Goal: Contribute content: Contribute content

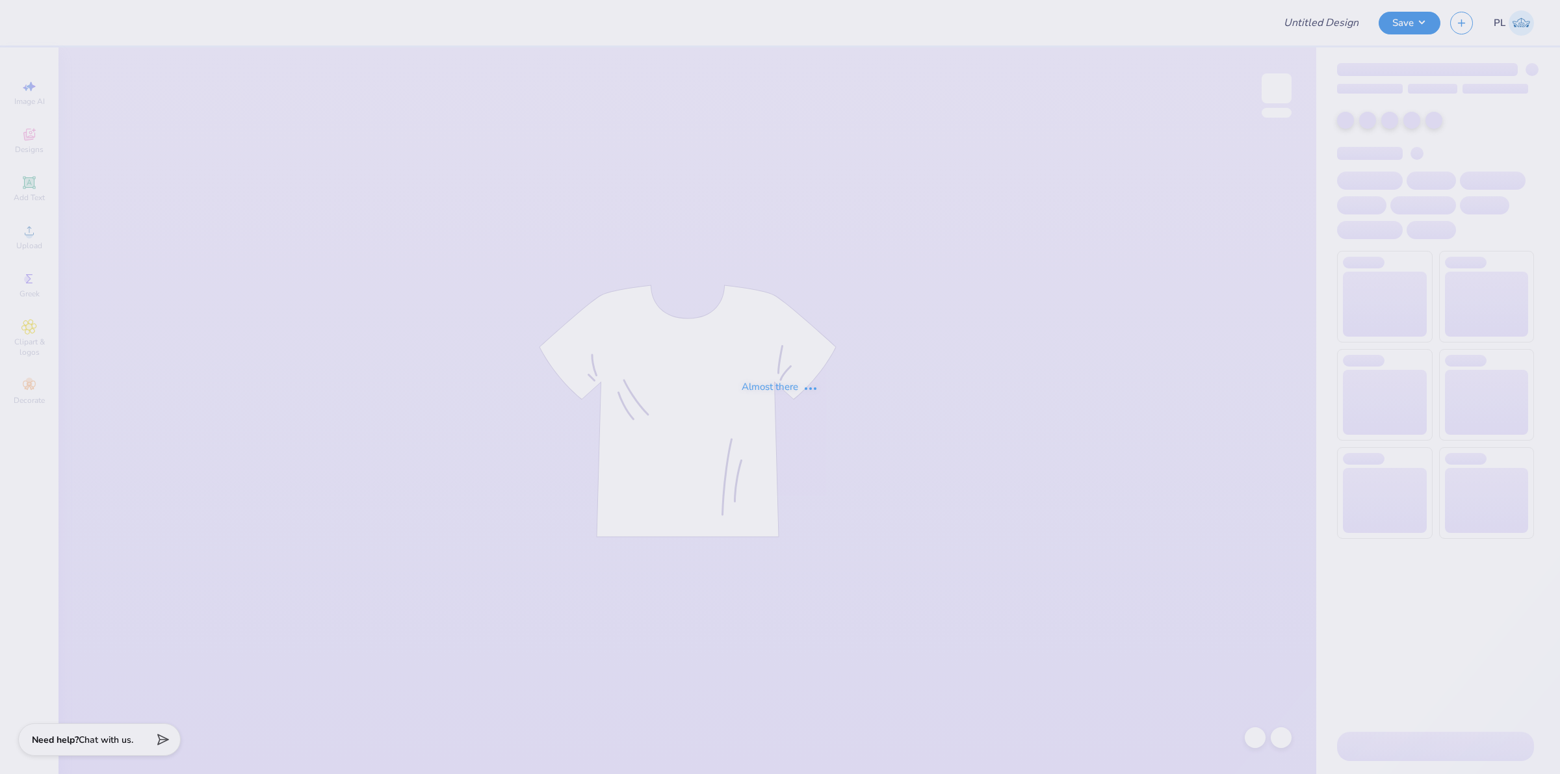
type input "[PERSON_NAME] [PERSON_NAME] New Member Merch"
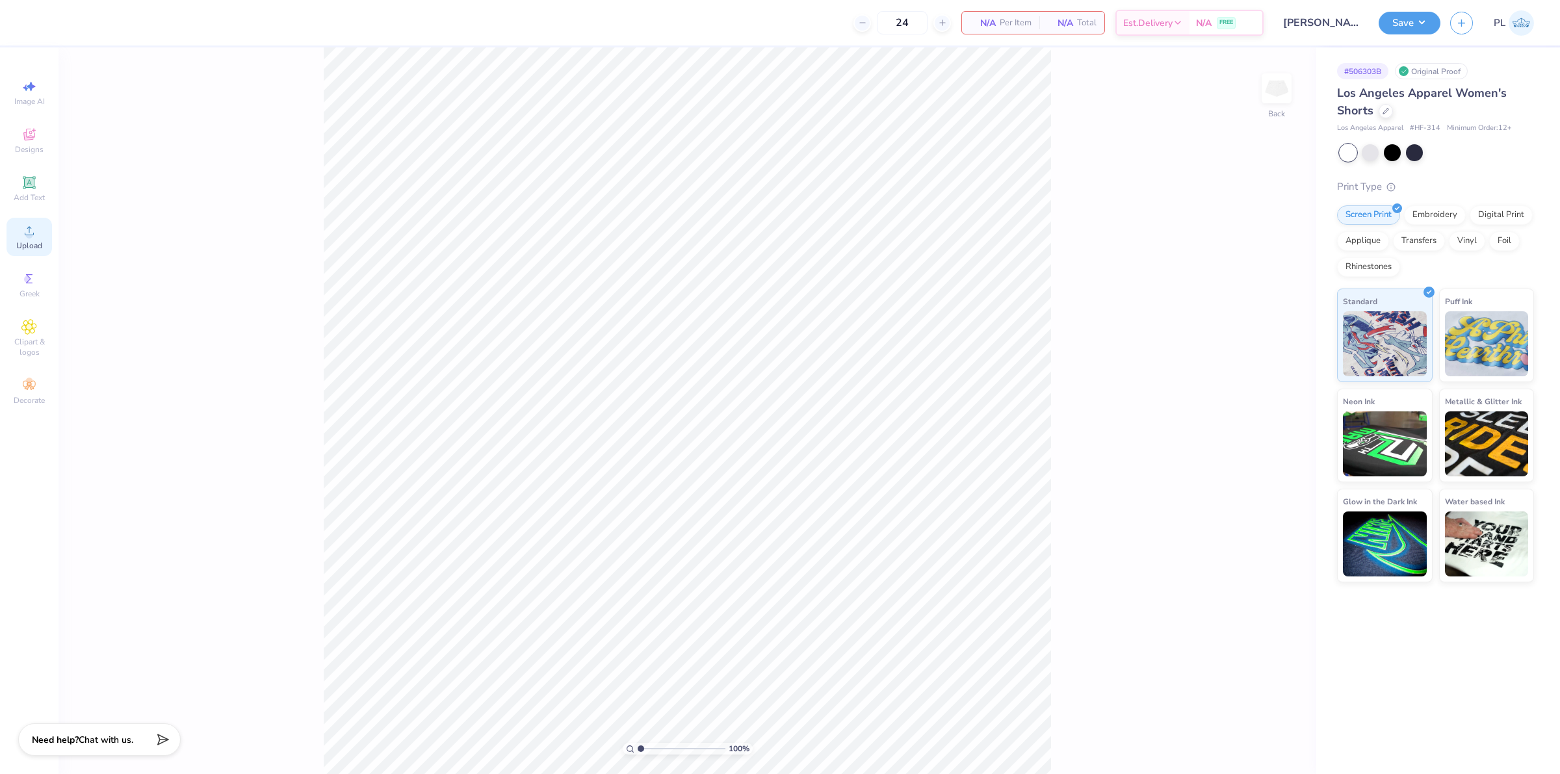
click at [32, 237] on icon at bounding box center [29, 231] width 16 height 16
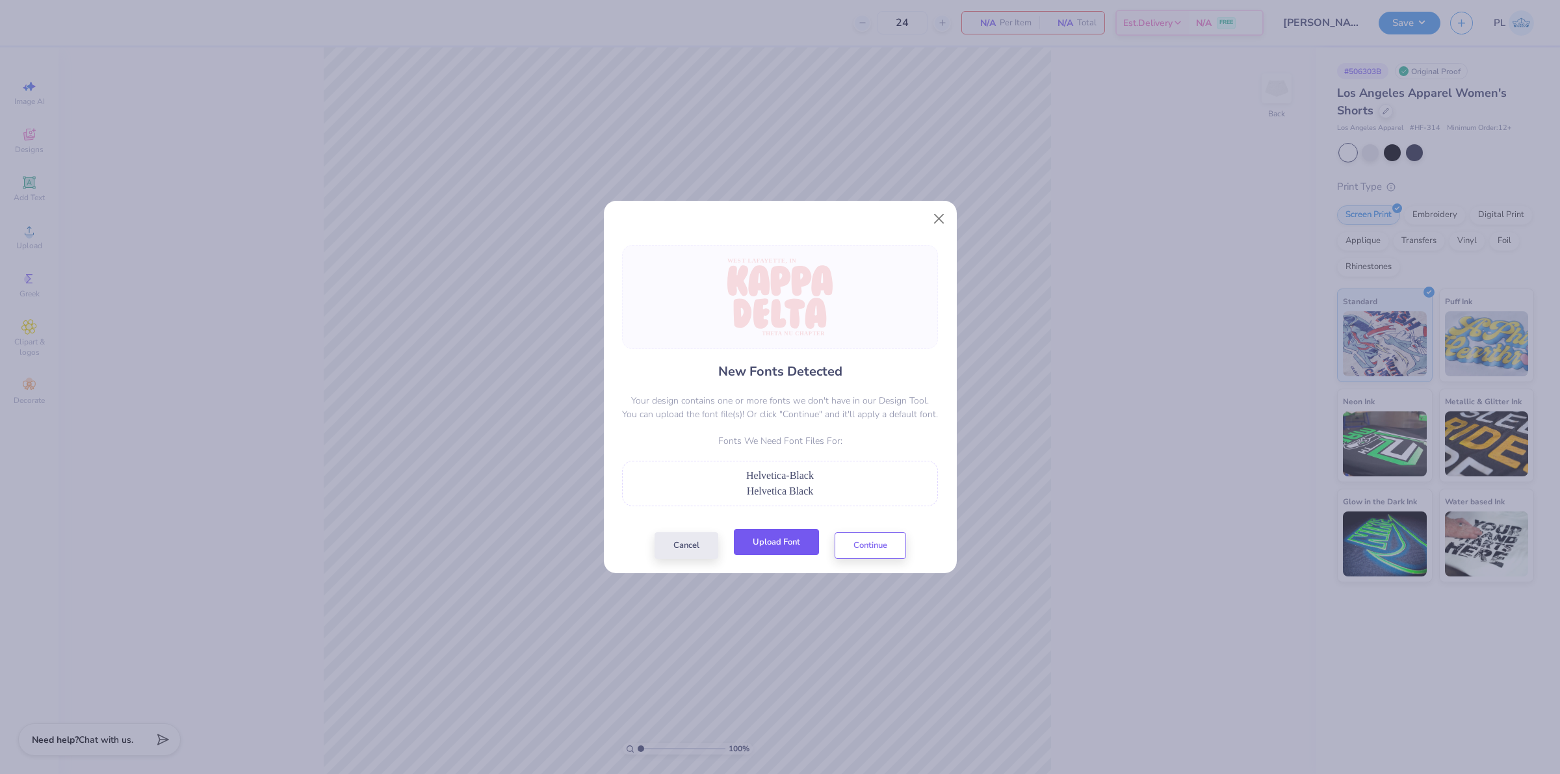
click at [791, 543] on button "Upload Font" at bounding box center [776, 542] width 85 height 27
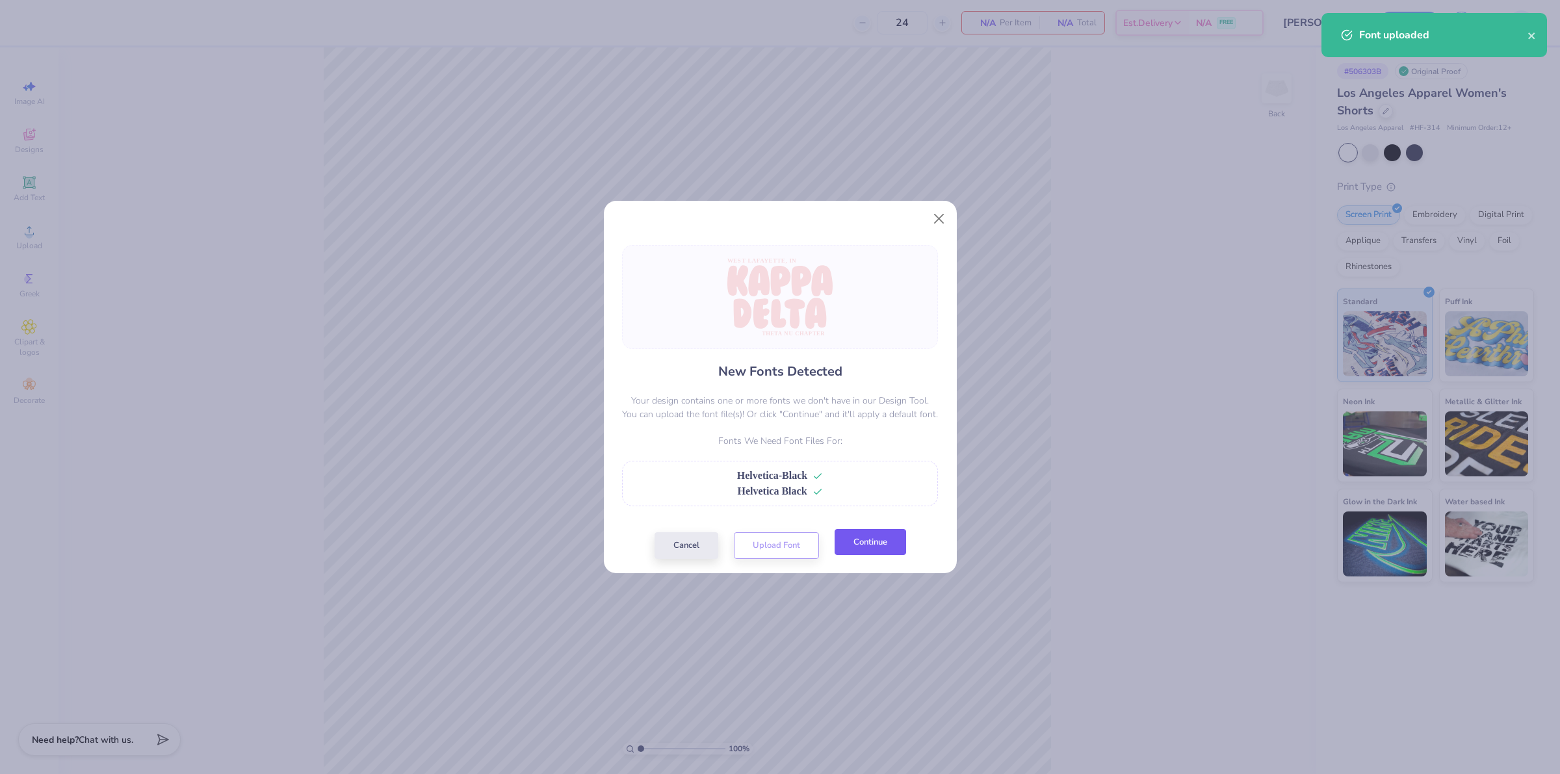
click at [898, 544] on button "Continue" at bounding box center [870, 542] width 71 height 27
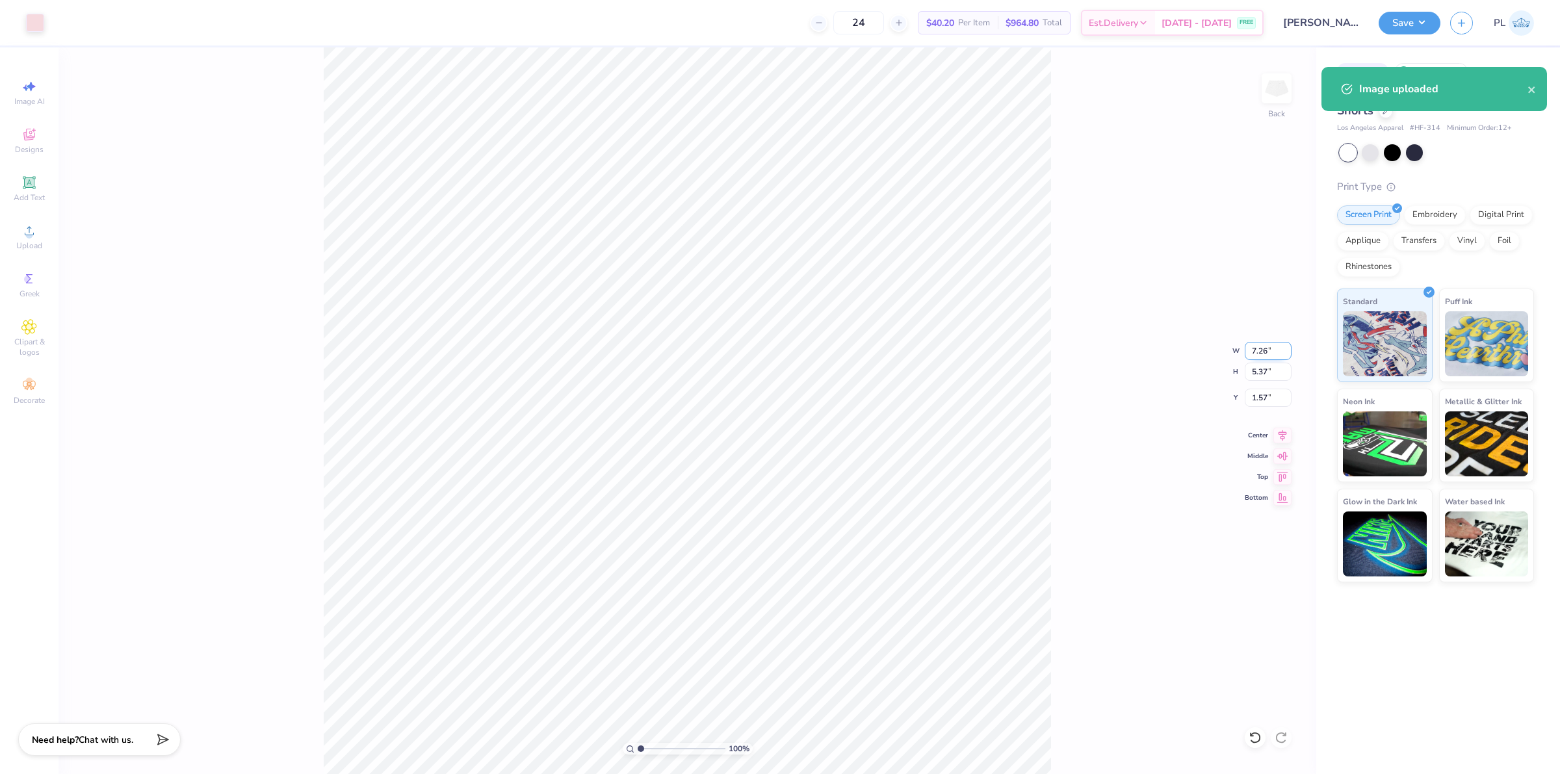
drag, startPoint x: 1263, startPoint y: 355, endPoint x: 1250, endPoint y: 355, distance: 13.0
click at [1250, 355] on input "7.26" at bounding box center [1268, 351] width 47 height 18
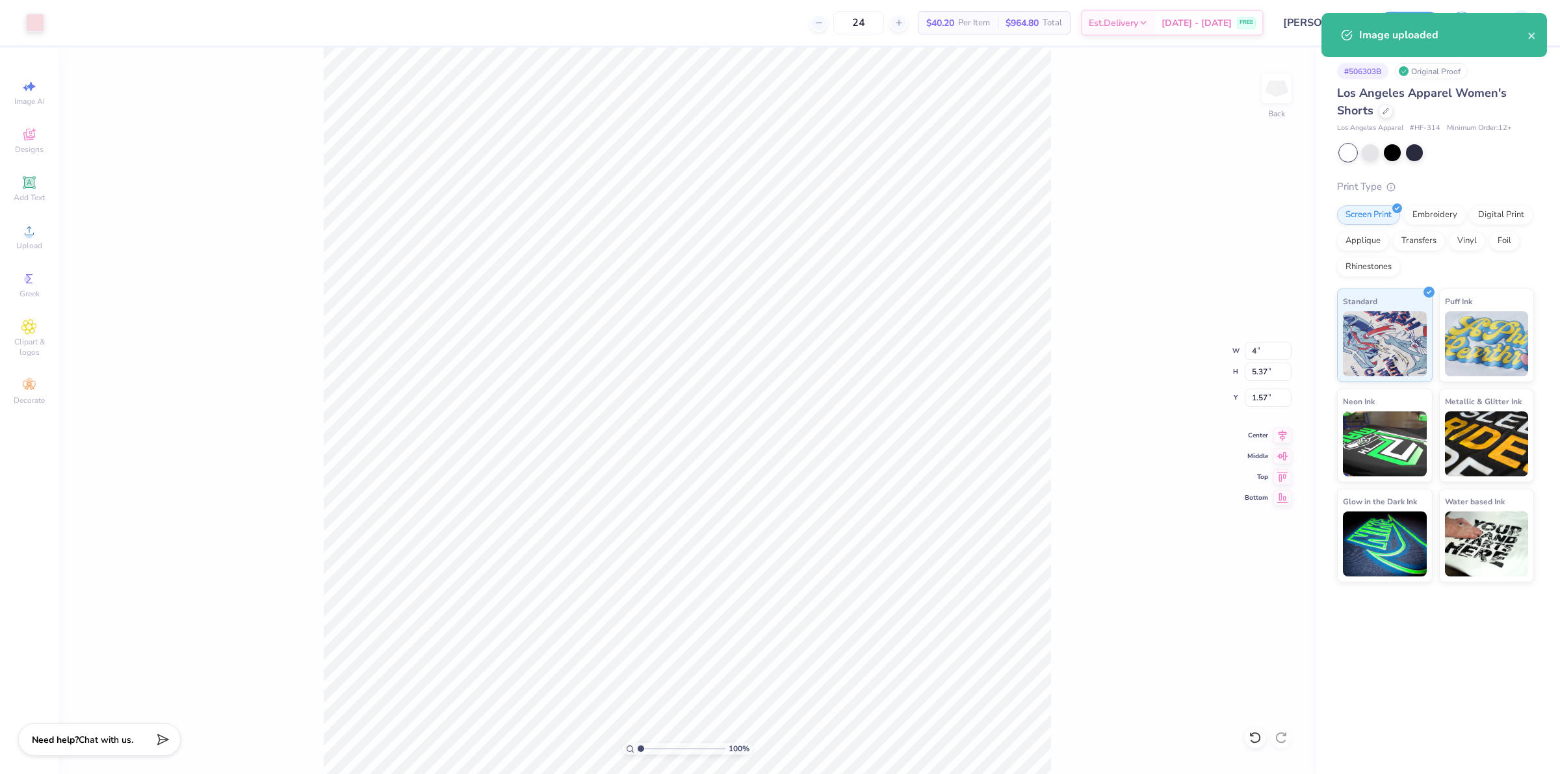
type input "4.00"
type input "2.96"
type input "2.77"
click at [1258, 381] on div "100 % Back W 4.00 4.00 " H 2.96 2.96 " Y 2.77 2.77 " Center Middle Top Bottom" at bounding box center [687, 410] width 1258 height 727
drag, startPoint x: 1271, startPoint y: 352, endPoint x: 1249, endPoint y: 352, distance: 21.5
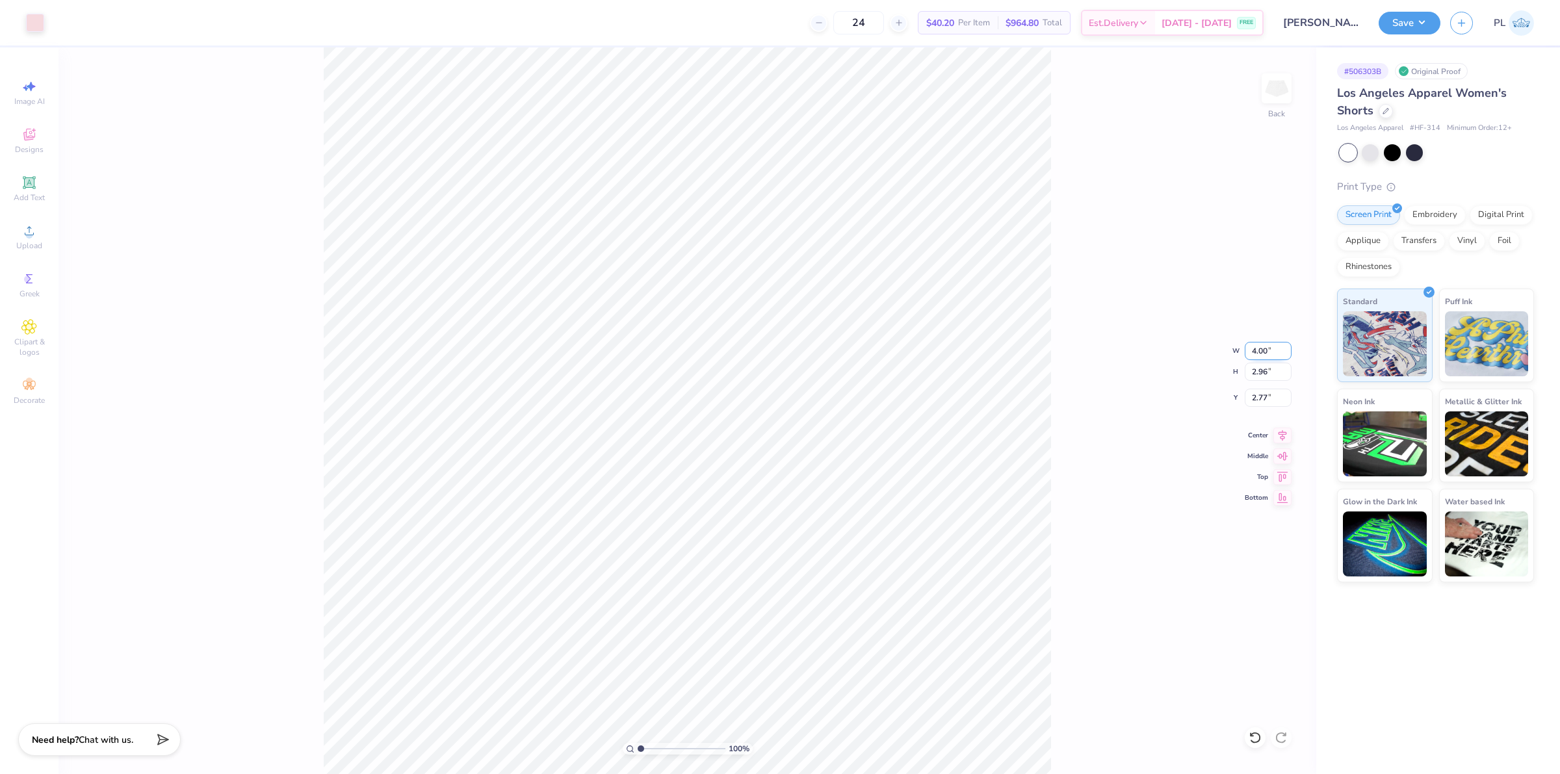
click at [1249, 352] on input "4.00" at bounding box center [1268, 351] width 47 height 18
type input "3.50"
type input "2.59"
type input "2.96"
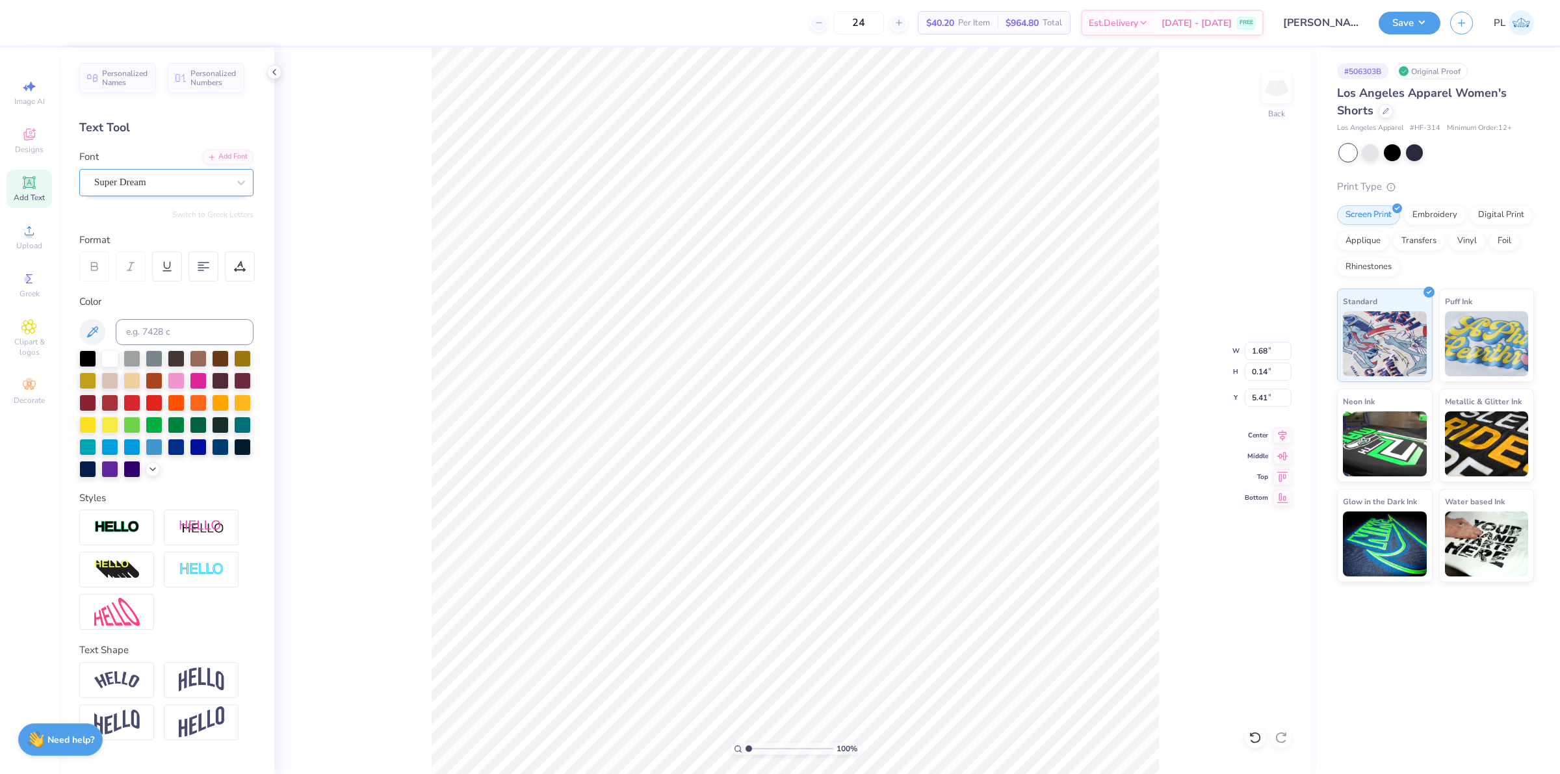
click at [164, 189] on div "Super Dream" at bounding box center [161, 182] width 136 height 20
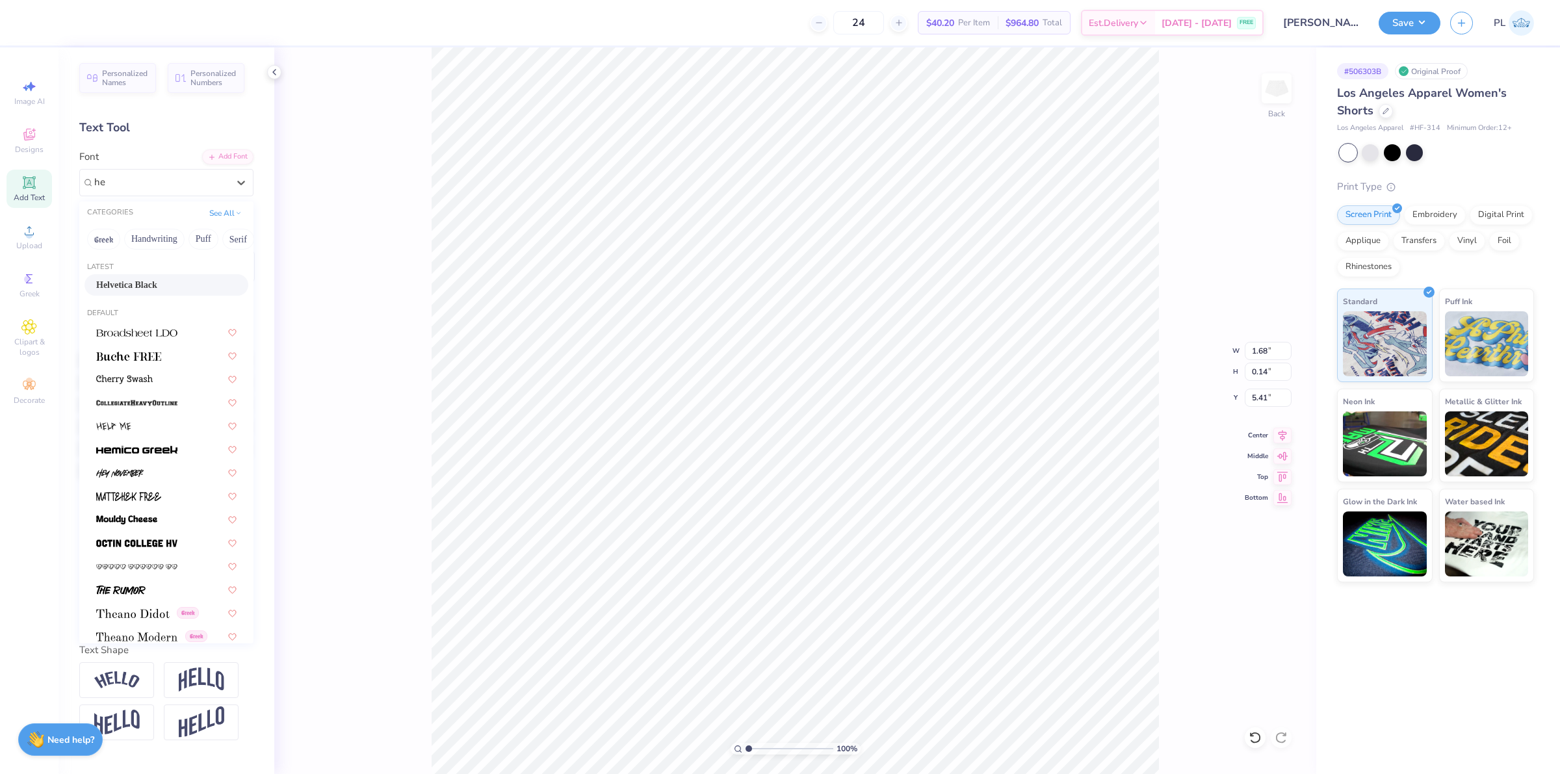
click at [183, 286] on div "Helvetica Black" at bounding box center [166, 285] width 140 height 14
type input "he"
type input "2.09"
type input "5.42"
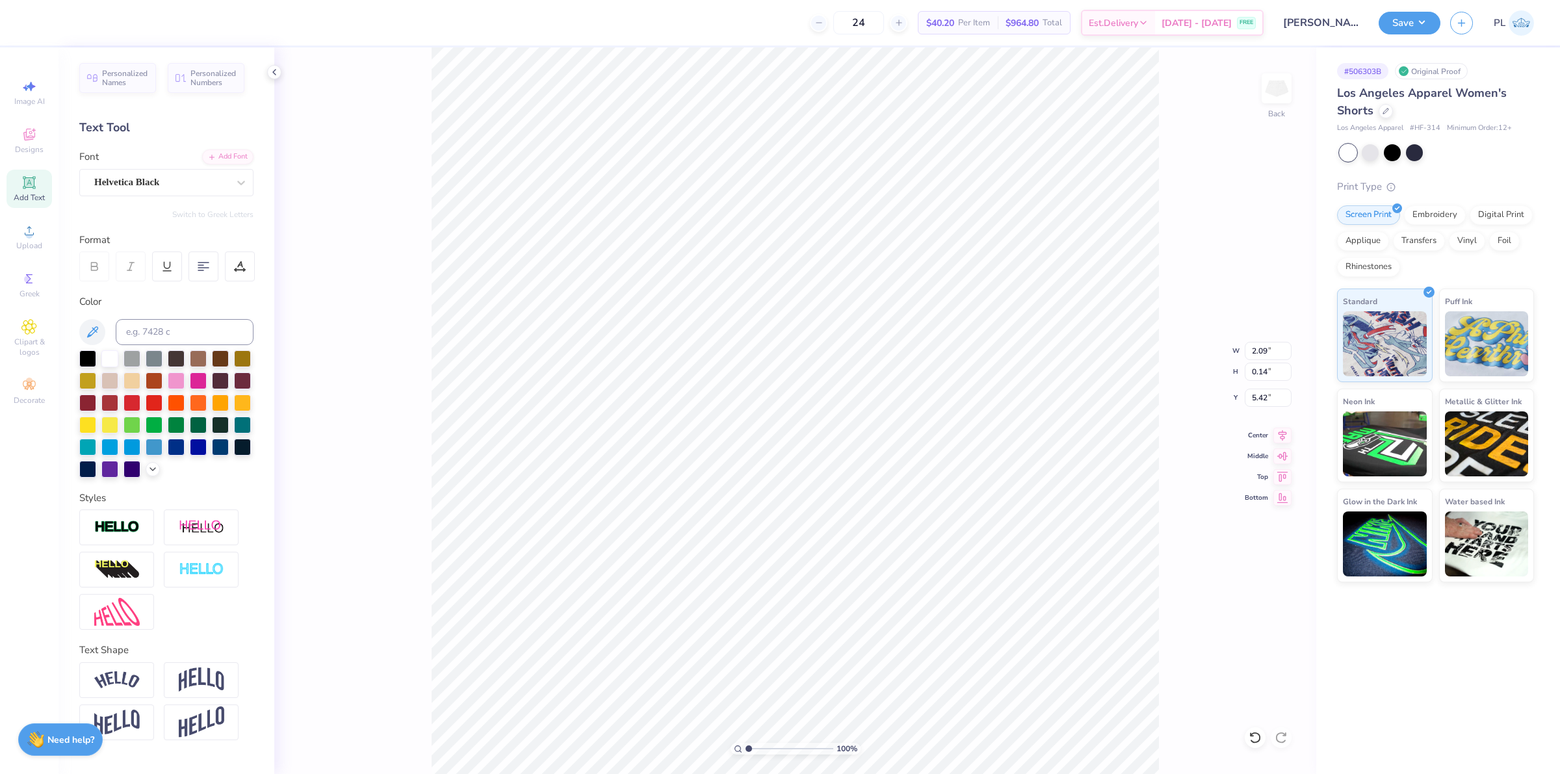
type input "1.87"
type input "0.17"
type input "2.96"
click at [118, 174] on div at bounding box center [161, 183] width 134 height 18
click at [179, 288] on div "Helvetica Black" at bounding box center [166, 285] width 140 height 14
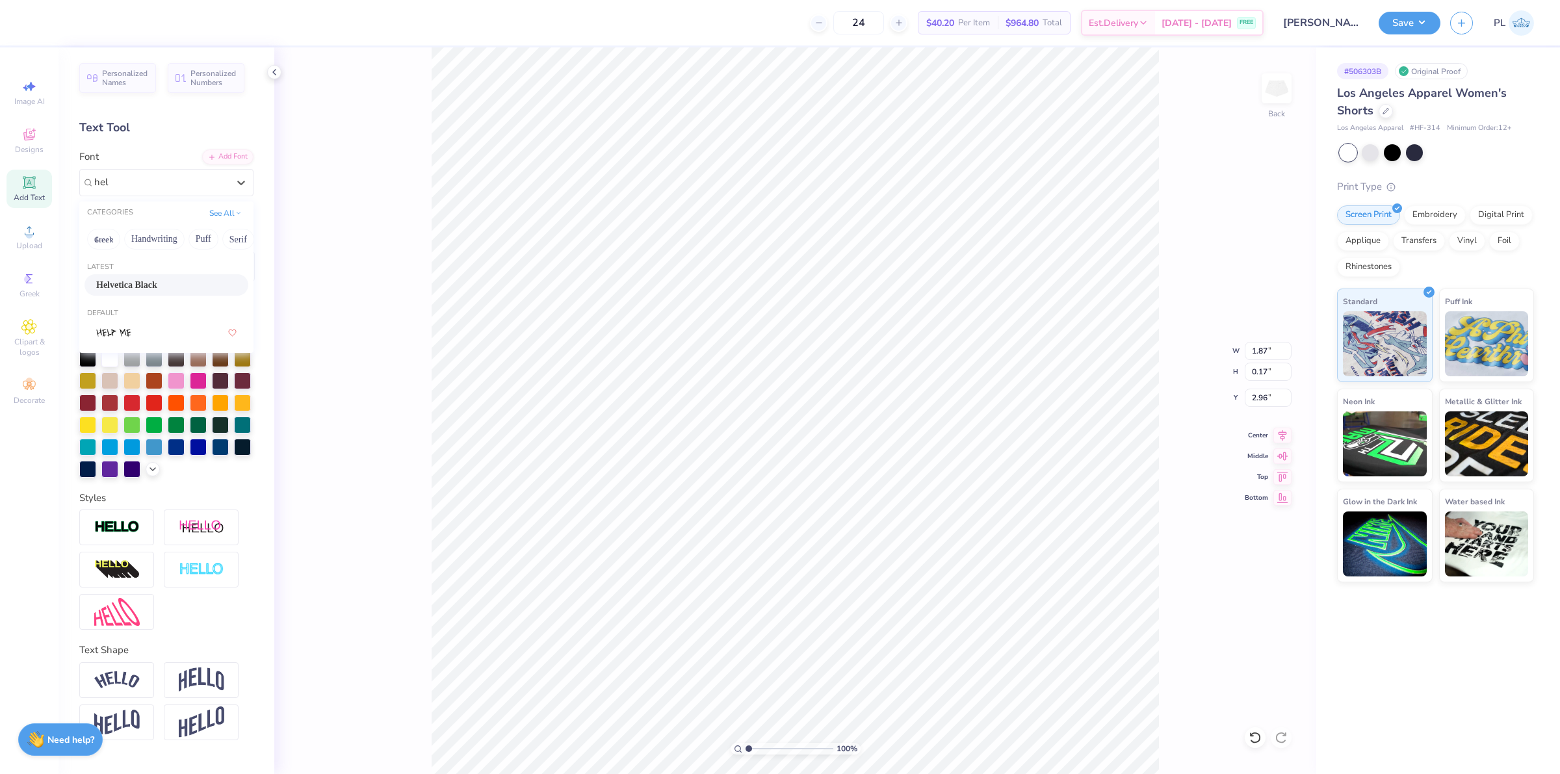
type input "hel"
type input "2.31"
type input "0.18"
type input "2.11779454665502"
type input "2.09"
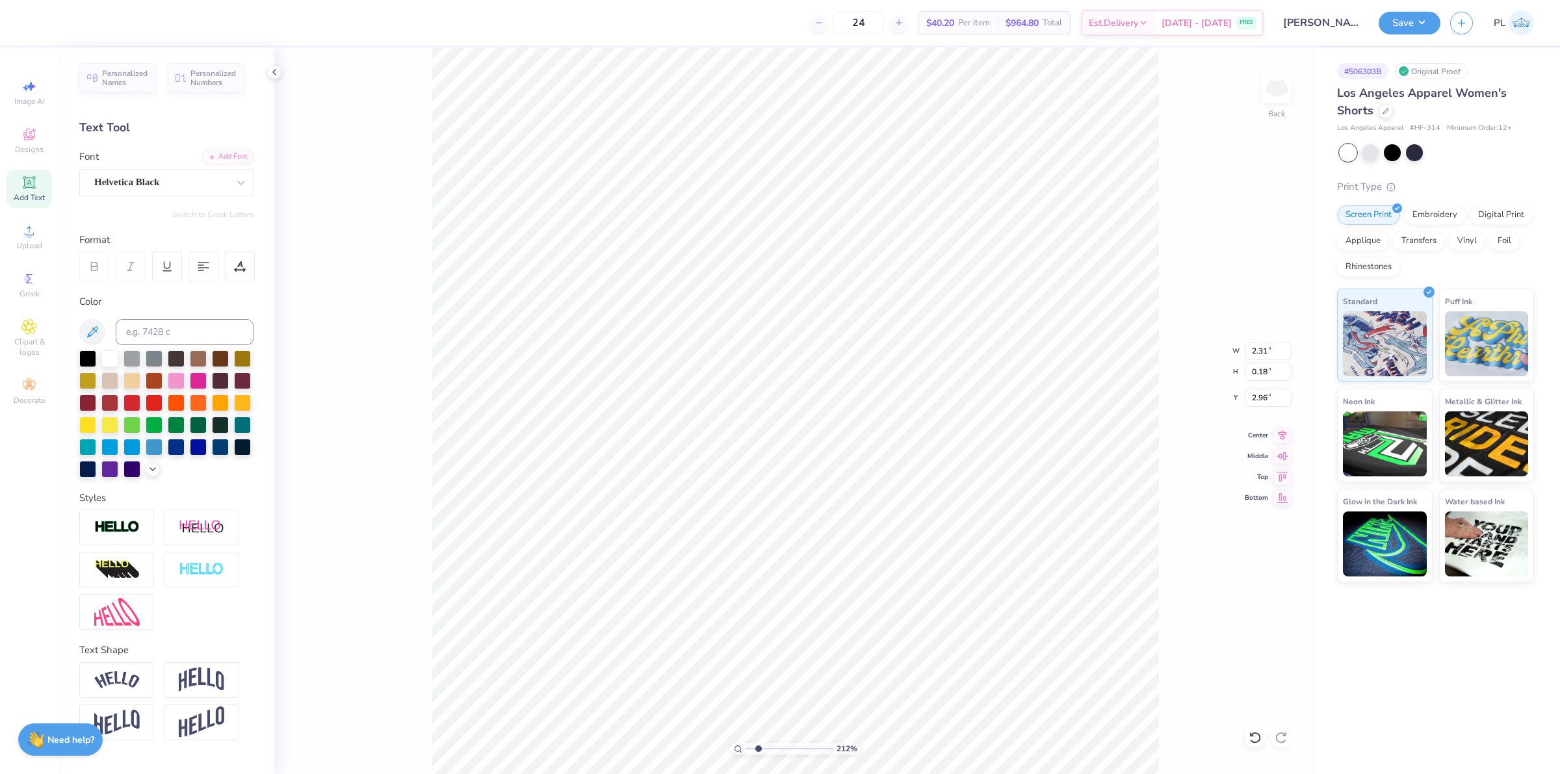
type input "0.14"
type input "5.42"
type input "2.11779454665502"
type input "2.31"
type input "0.18"
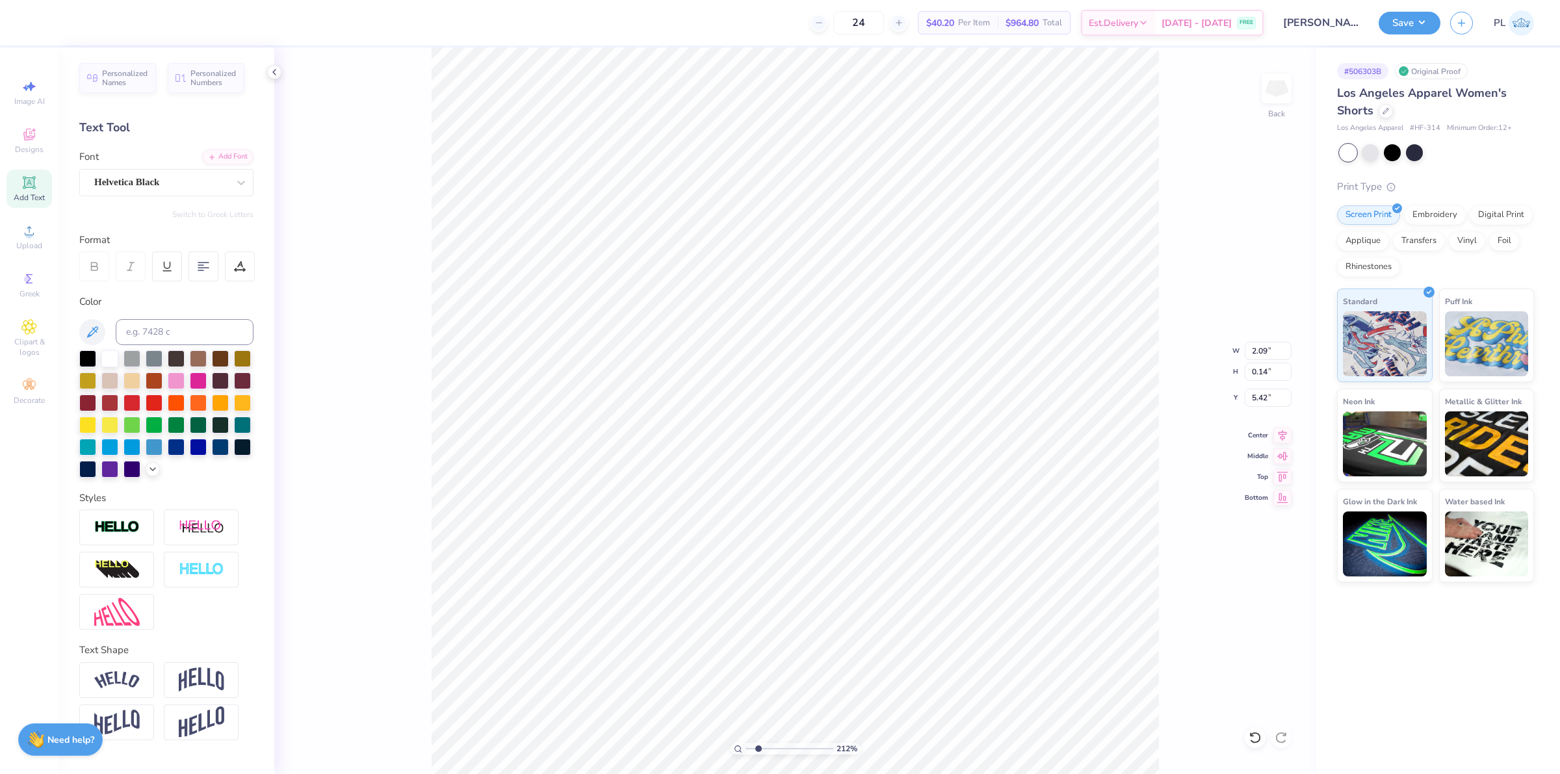
type input "2.96"
type input "5.08254956135796"
type input "5.41"
type input "2.11779454665502"
drag, startPoint x: 1280, startPoint y: 401, endPoint x: 1253, endPoint y: 393, distance: 28.4
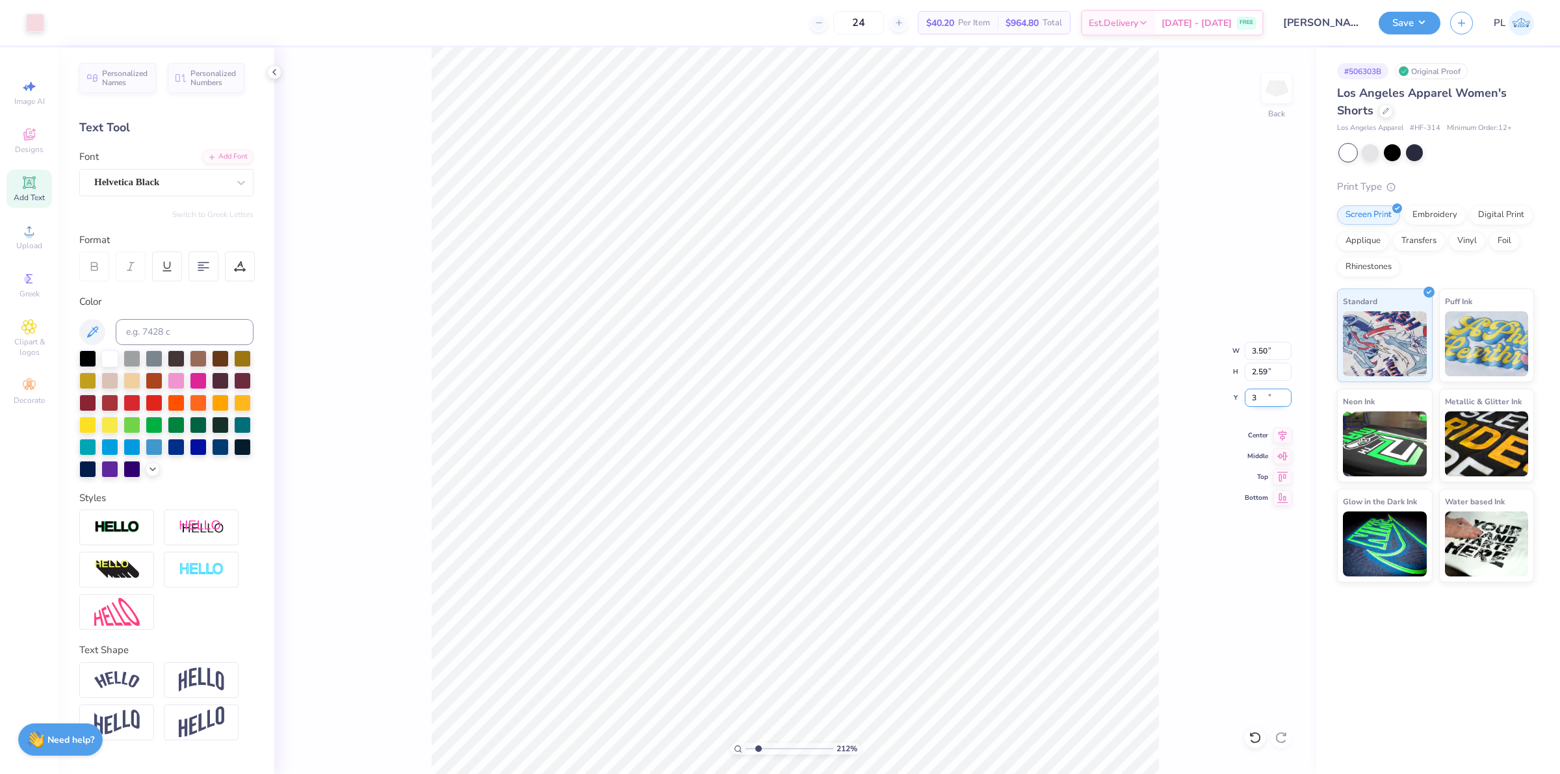
click at [1253, 393] on input "3" at bounding box center [1268, 398] width 47 height 18
type input "3.5"
type input "2.11779454665502"
type input "3.50"
type input "1"
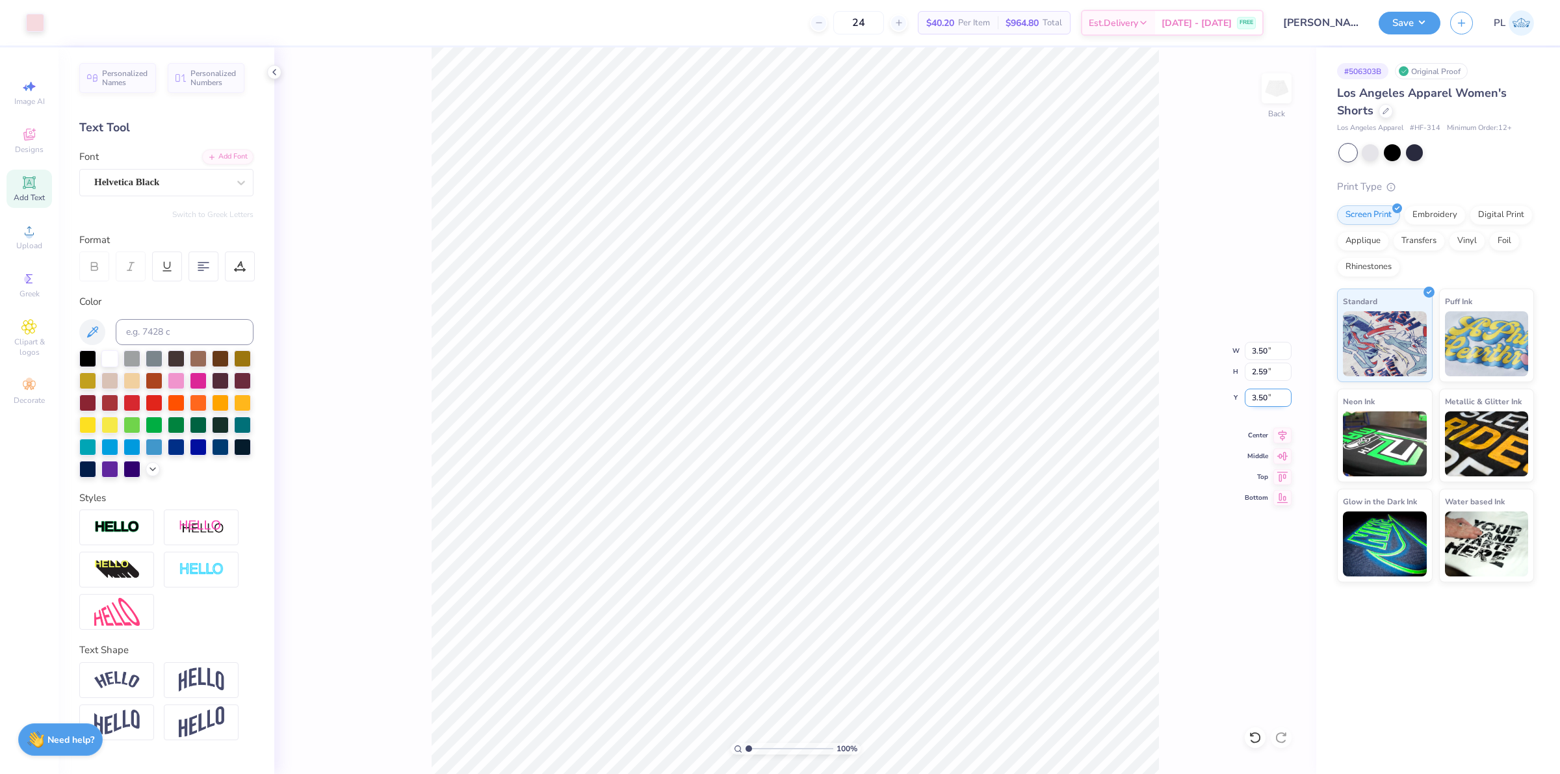
drag, startPoint x: 1268, startPoint y: 397, endPoint x: 1249, endPoint y: 394, distance: 19.1
click at [1249, 394] on input "3.50" at bounding box center [1268, 398] width 47 height 18
click at [1266, 368] on input "2.59" at bounding box center [1268, 372] width 47 height 18
type input "4.00"
drag, startPoint x: 1269, startPoint y: 400, endPoint x: 1247, endPoint y: 398, distance: 22.8
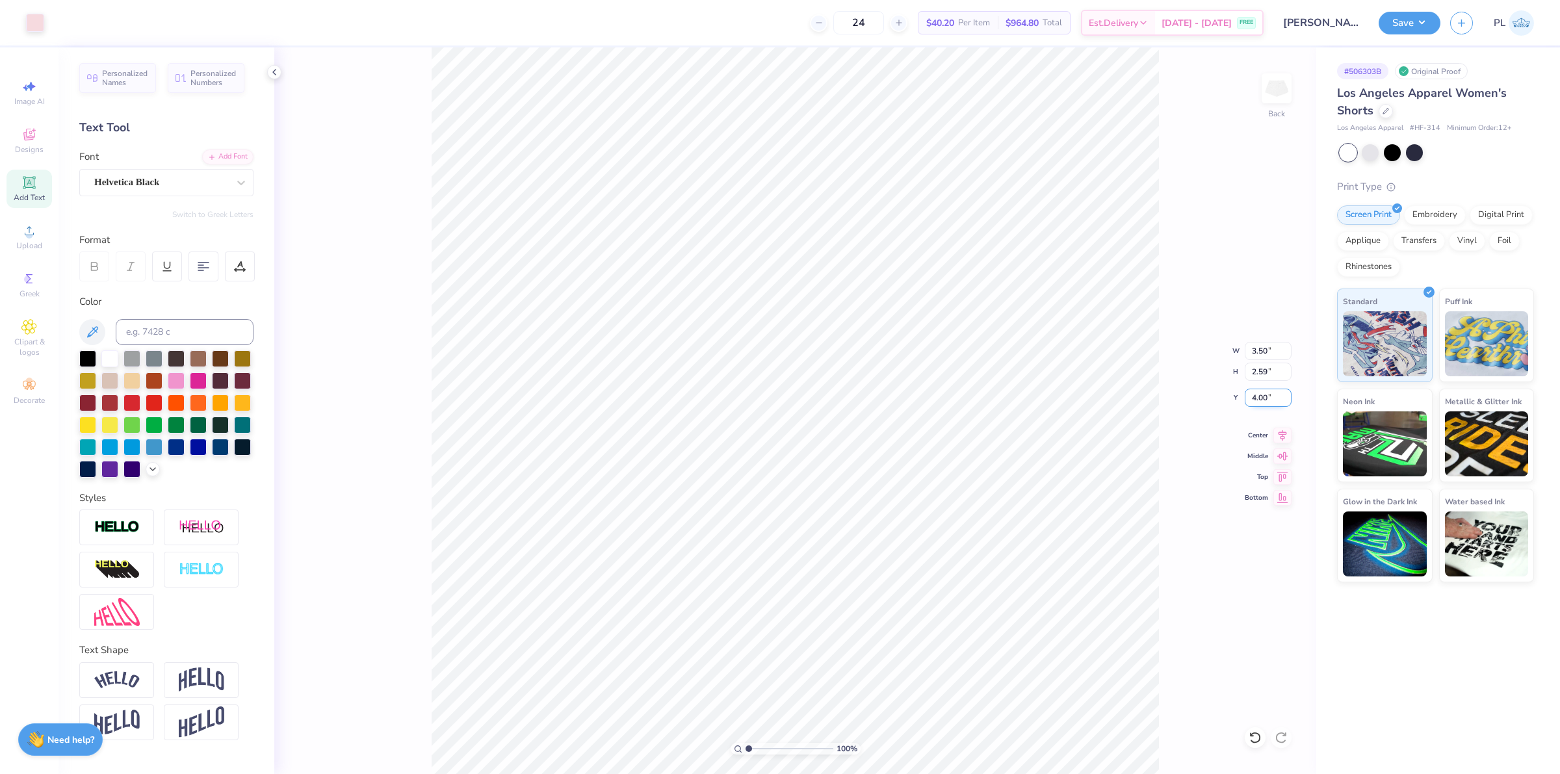
click at [1247, 398] on input "4.00" at bounding box center [1268, 398] width 47 height 18
type input "3.75"
click at [313, 344] on div "100 % Back" at bounding box center [795, 410] width 1042 height 727
click at [390, 309] on div "100 % Back" at bounding box center [795, 410] width 1042 height 727
click at [320, 299] on div "100 % Back" at bounding box center [795, 410] width 1042 height 727
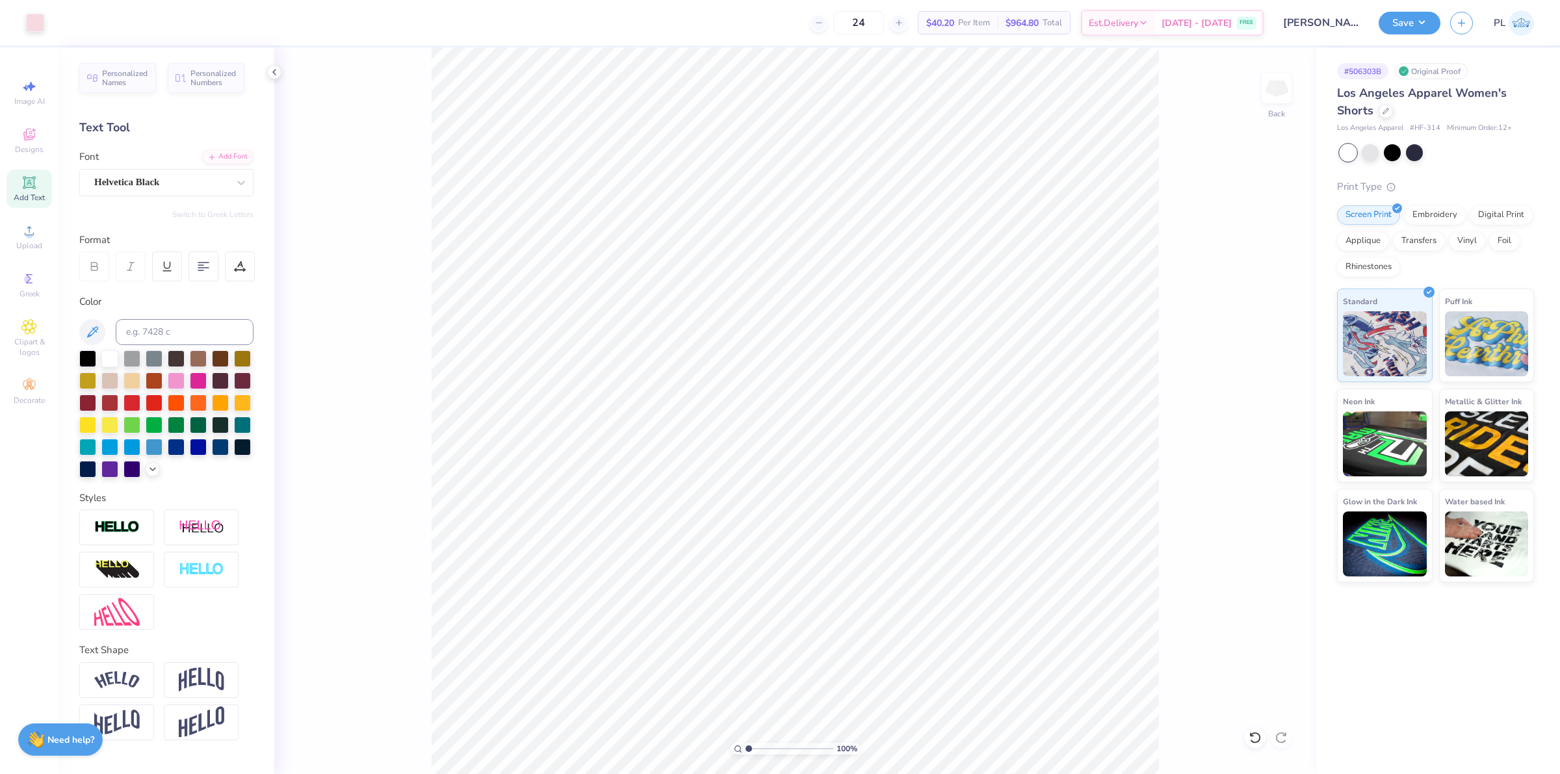
click at [340, 387] on div "100 % Back" at bounding box center [795, 410] width 1042 height 727
click at [398, 320] on div "100 % Back" at bounding box center [795, 410] width 1042 height 727
click at [1419, 30] on button "Save" at bounding box center [1409, 21] width 62 height 23
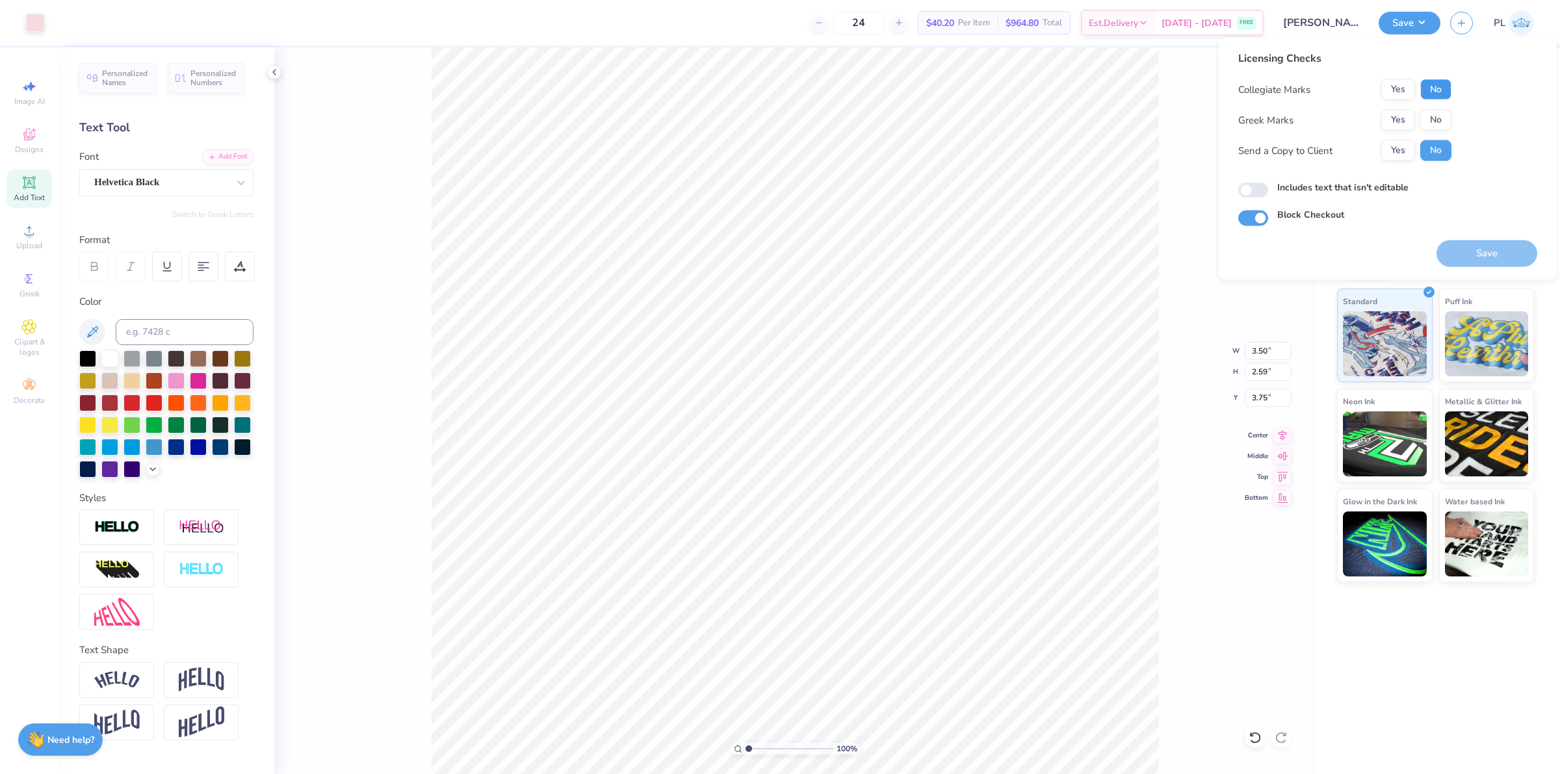
click at [1440, 81] on button "No" at bounding box center [1435, 89] width 31 height 21
click at [1388, 118] on button "Yes" at bounding box center [1398, 120] width 34 height 21
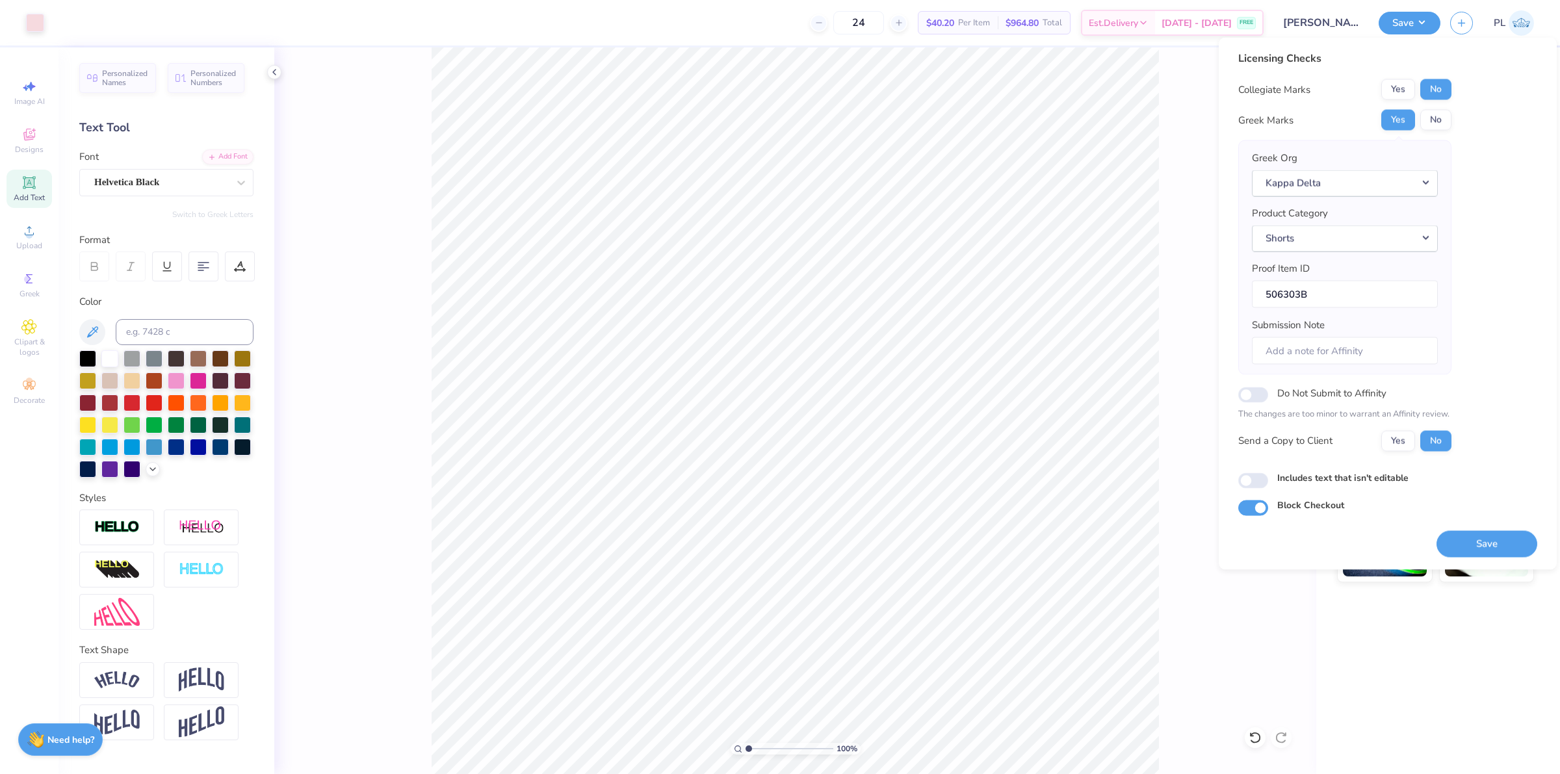
click at [1376, 481] on label "Includes text that isn't editable" at bounding box center [1342, 478] width 131 height 14
click at [1268, 481] on input "Includes text that isn't editable" at bounding box center [1253, 480] width 30 height 16
checkbox input "true"
click at [1466, 546] on button "Save" at bounding box center [1486, 543] width 101 height 27
